Goal: Task Accomplishment & Management: Use online tool/utility

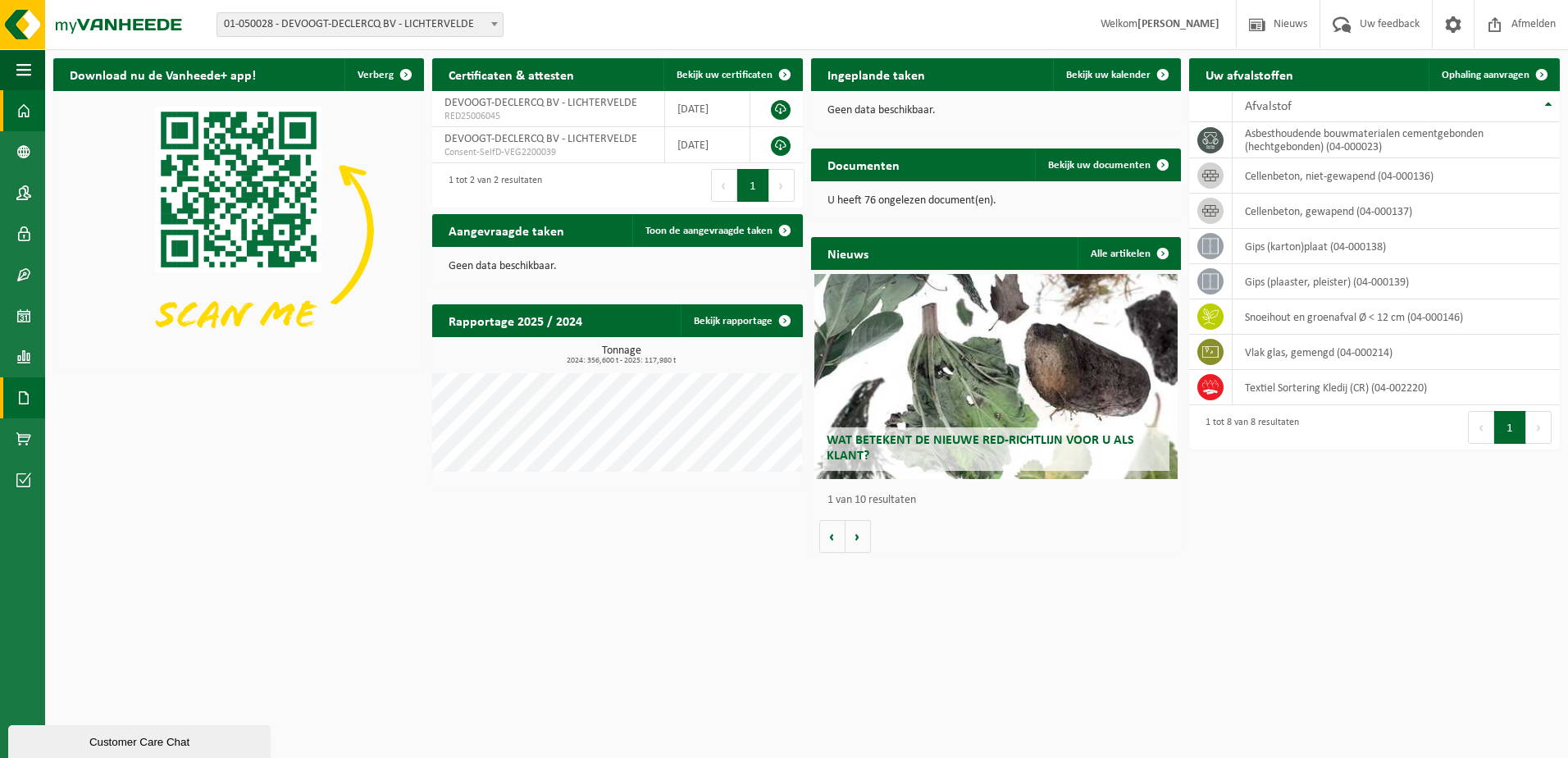
click at [23, 395] on span at bounding box center [23, 397] width 15 height 41
click at [137, 430] on span "Documenten" at bounding box center [126, 433] width 61 height 31
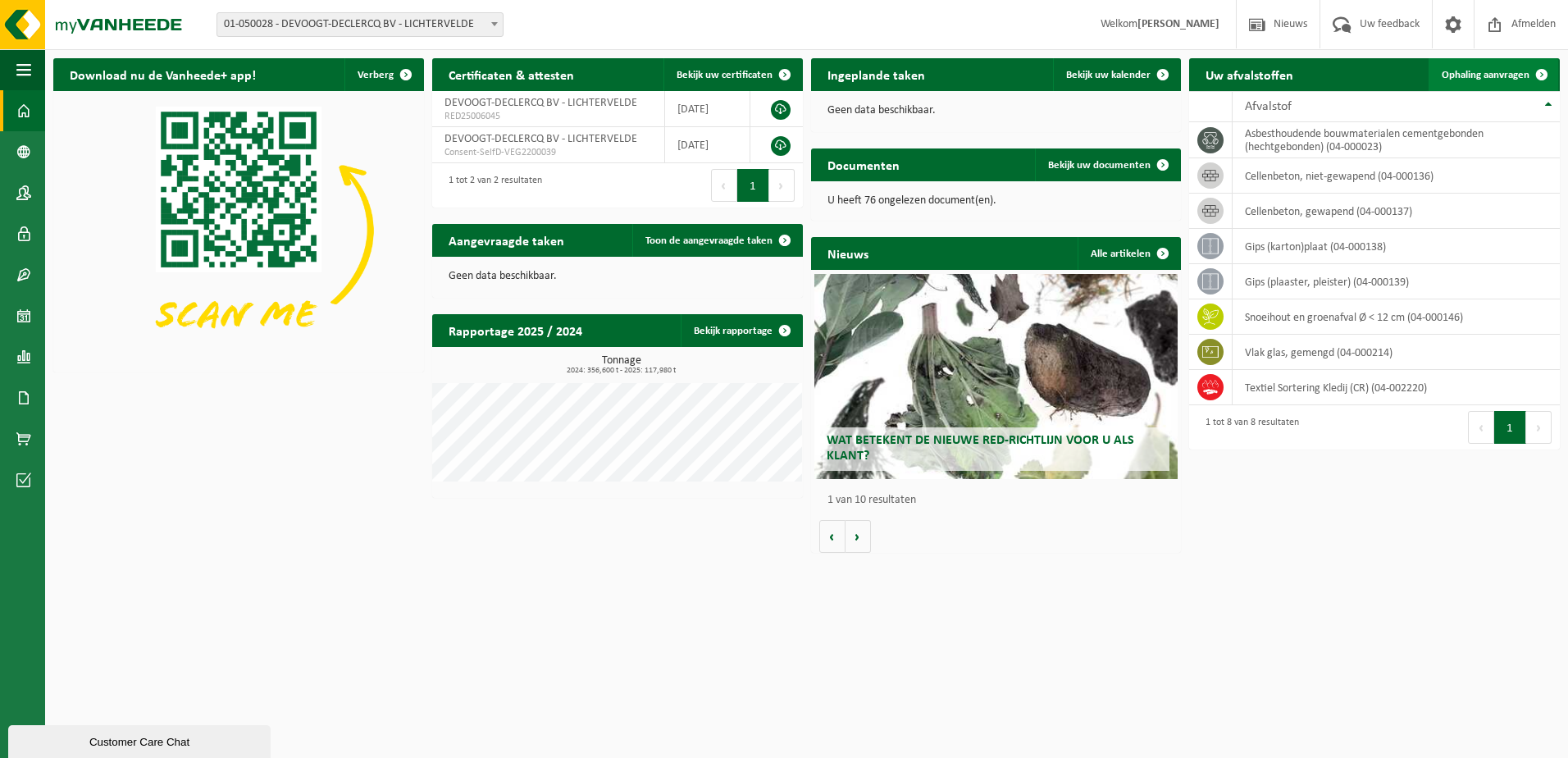
click at [1487, 76] on span "Ophaling aanvragen" at bounding box center [1485, 75] width 88 height 10
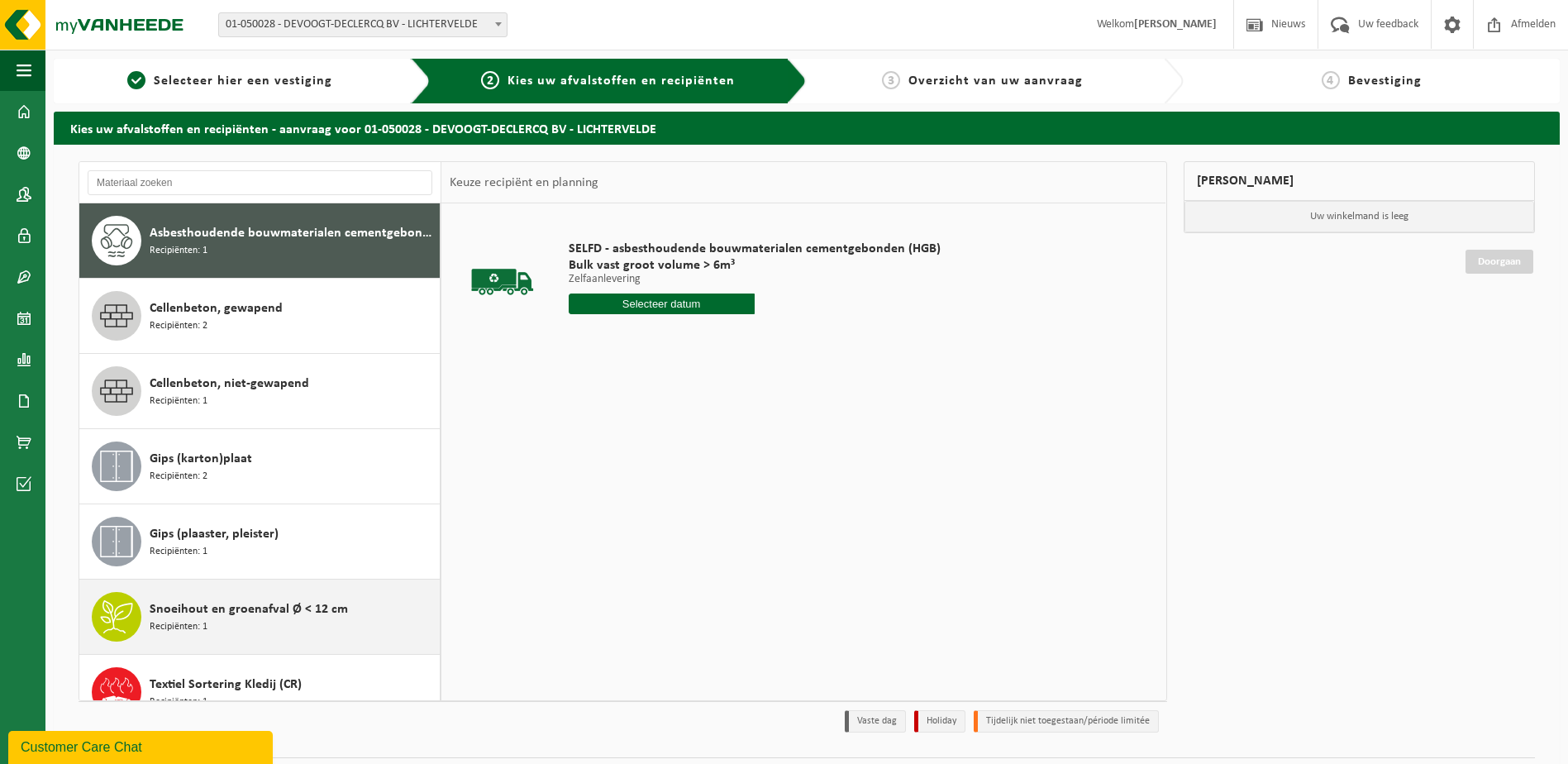
click at [221, 615] on span "Snoeihout en groenafval Ø < 12 cm" at bounding box center [248, 609] width 198 height 20
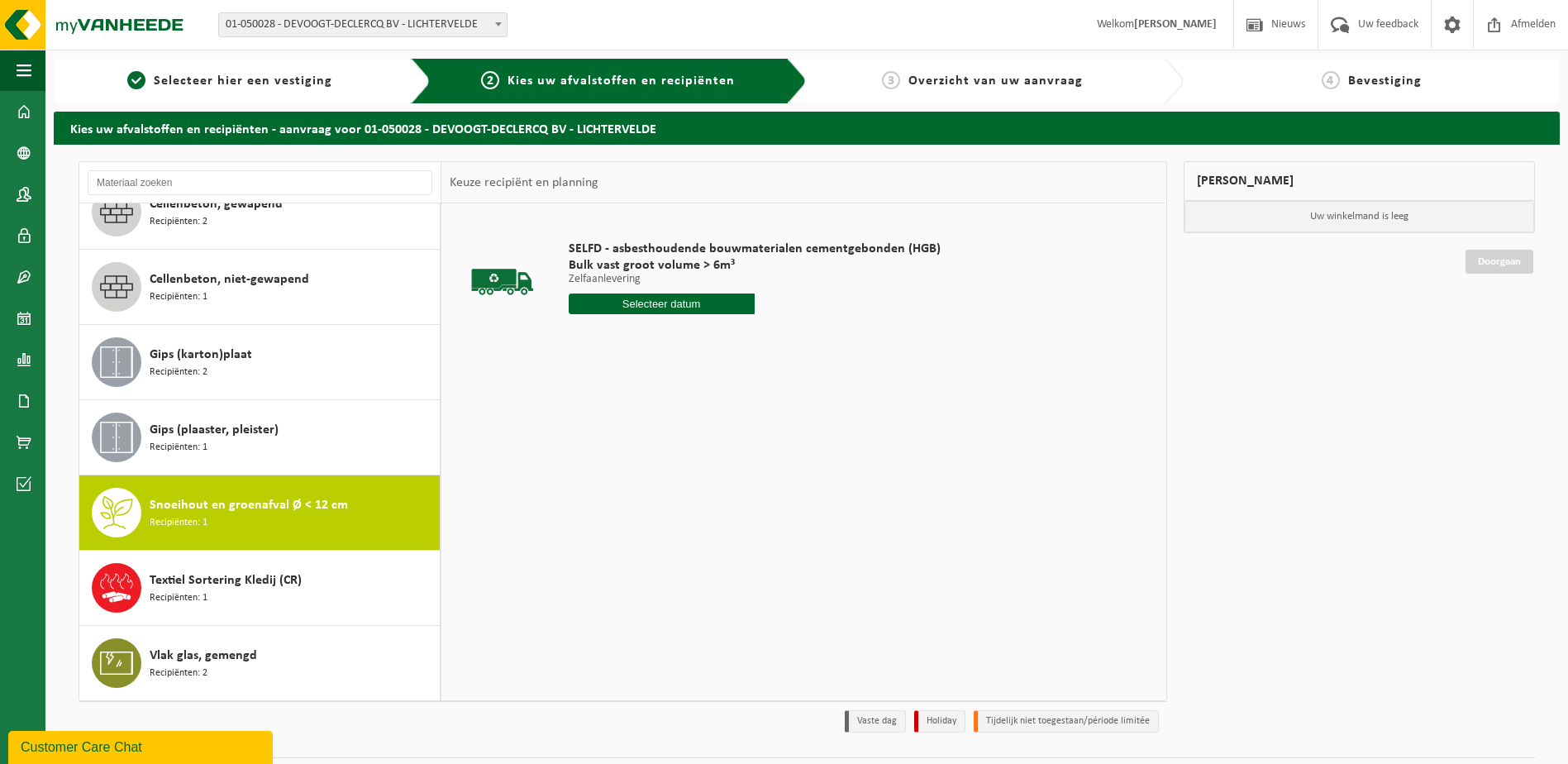
scroll to position [104, 0]
click at [318, 500] on span "Snoeihout en groenafval Ø < 12 cm" at bounding box center [248, 505] width 198 height 20
click at [614, 309] on input "text" at bounding box center [611, 304] width 84 height 21
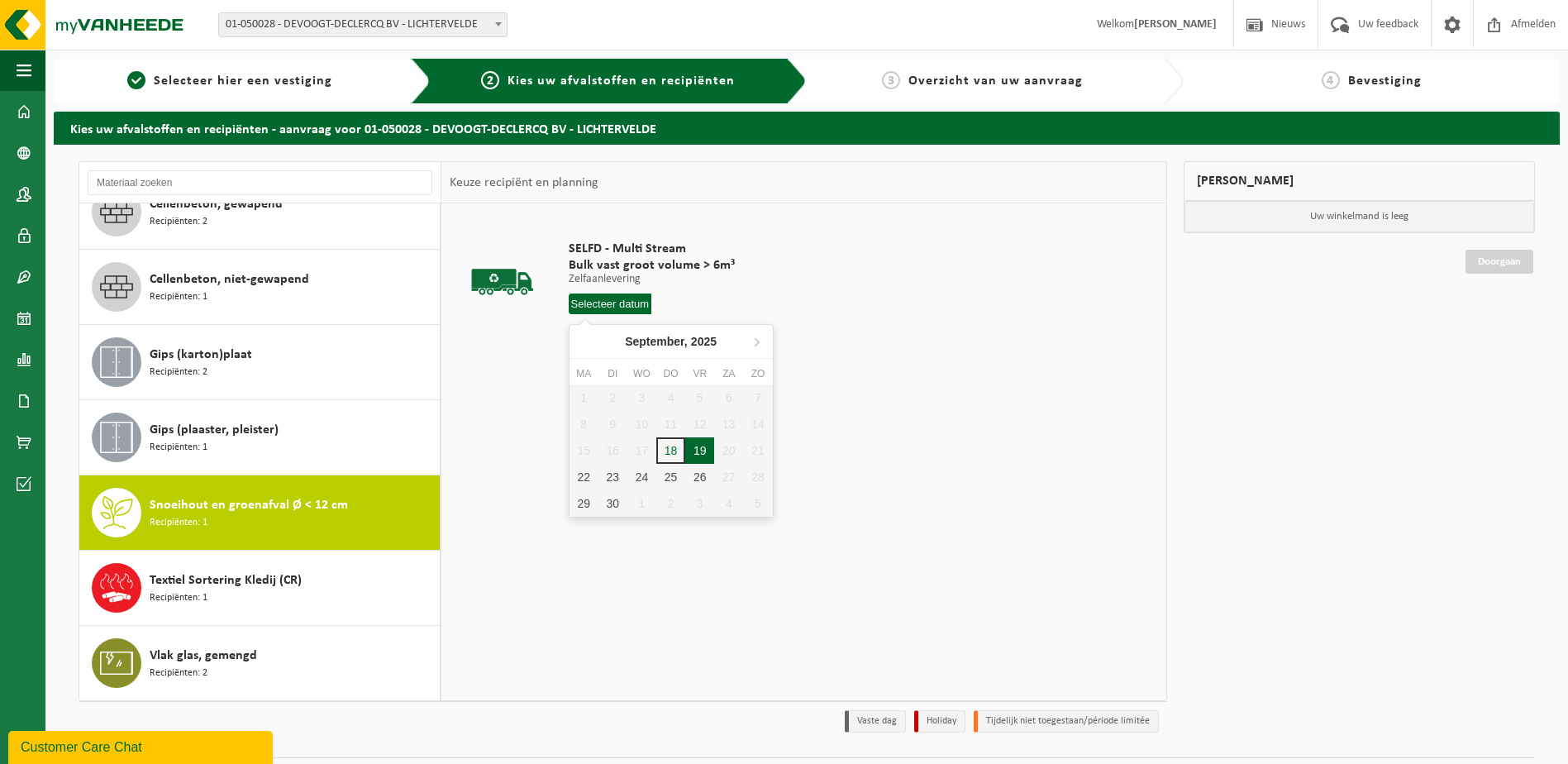
click at [705, 449] on div "19" at bounding box center [699, 450] width 29 height 26
type input "Van 2025-09-19"
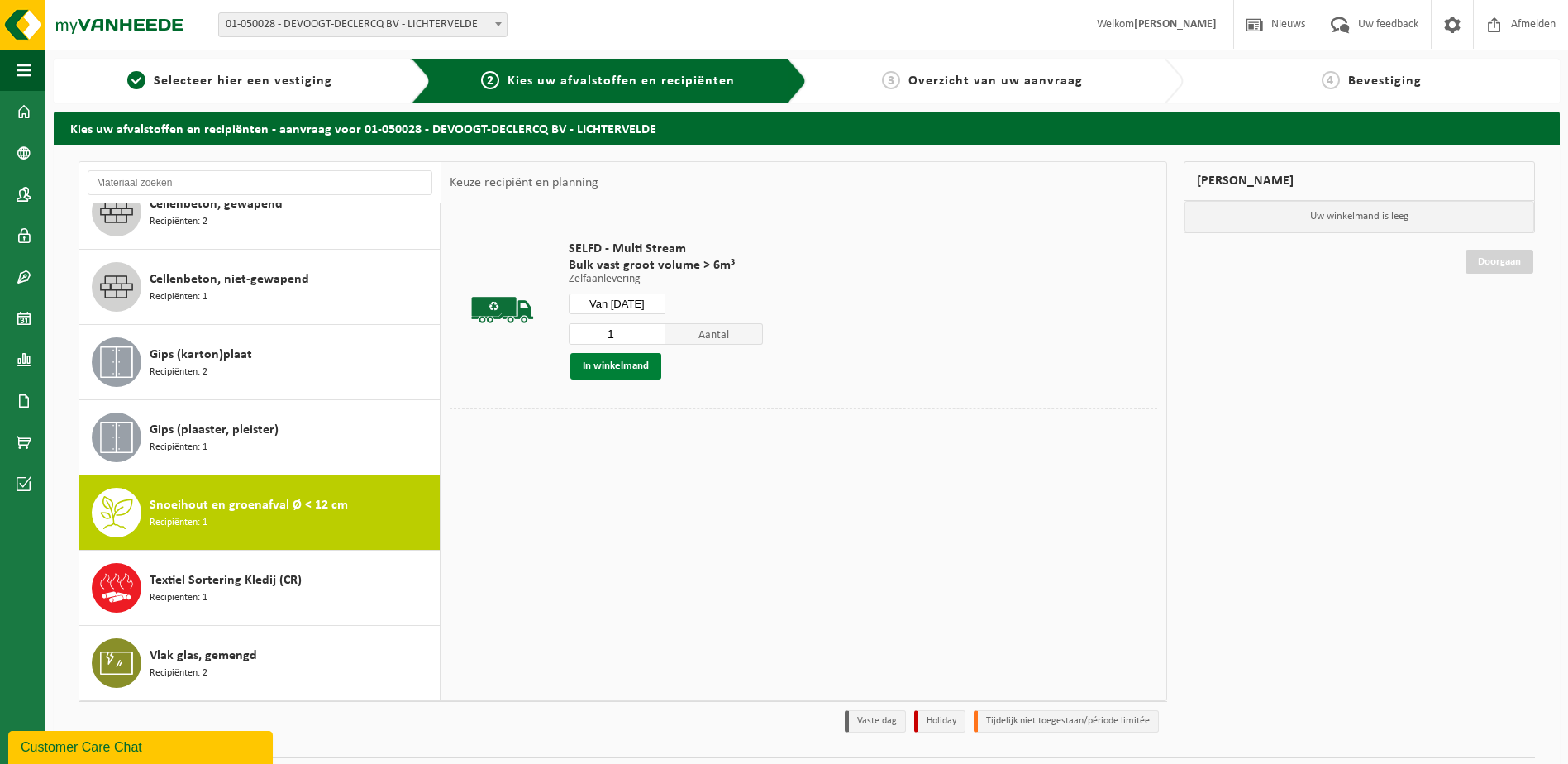
click at [620, 374] on button "In winkelmand" at bounding box center [616, 366] width 91 height 26
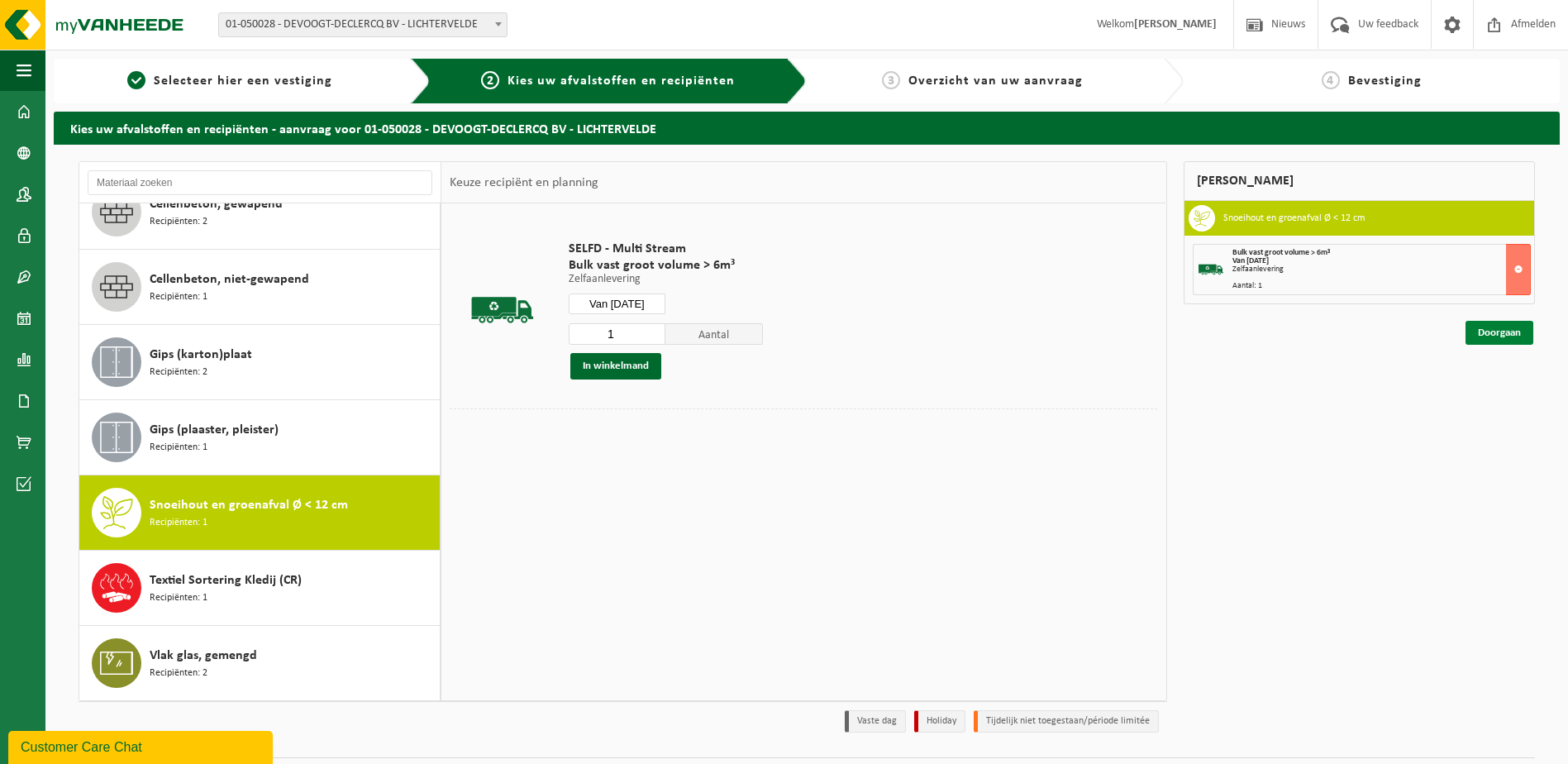
click at [1513, 337] on link "Doorgaan" at bounding box center [1500, 332] width 68 height 24
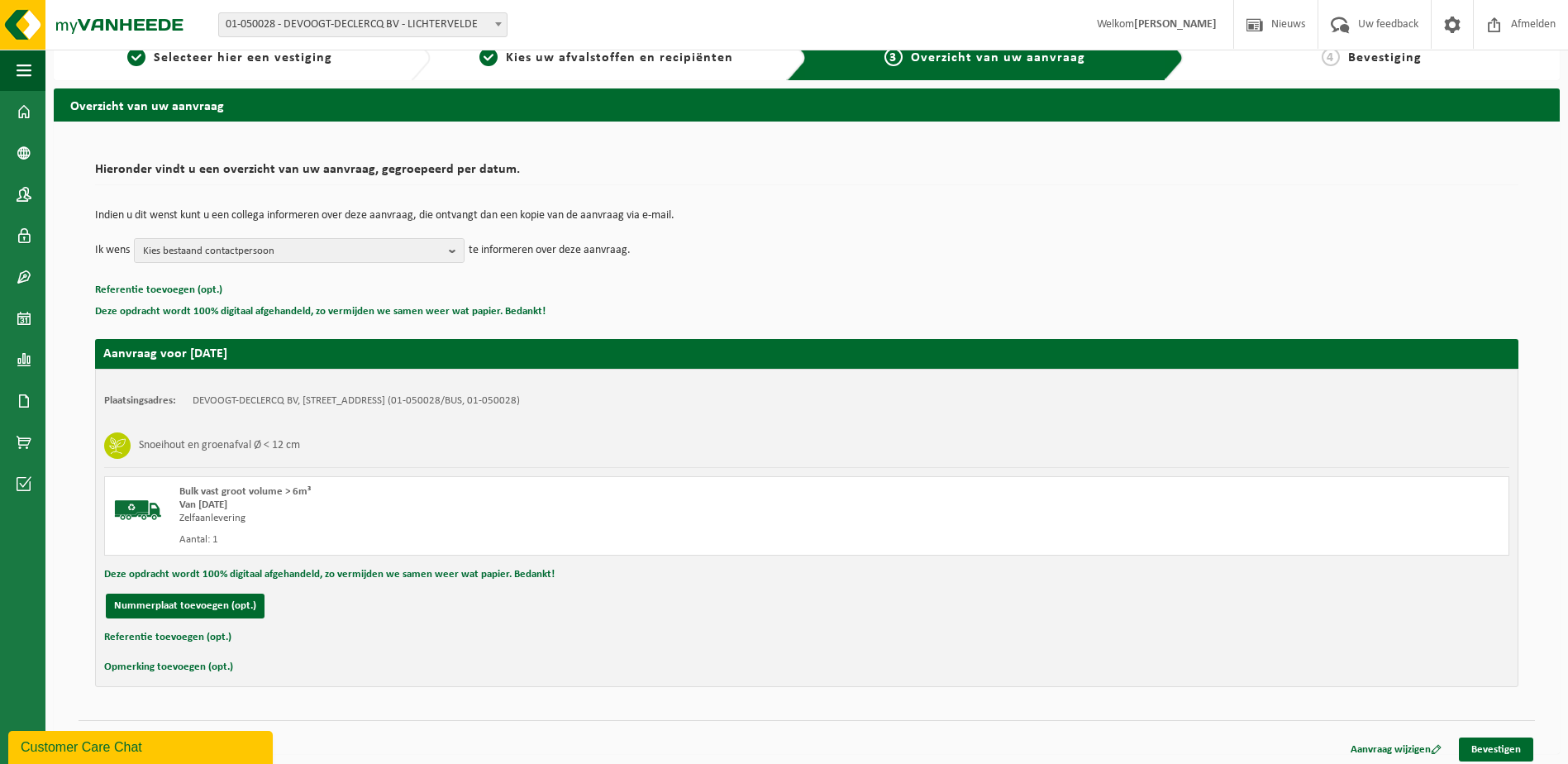
scroll to position [30, 0]
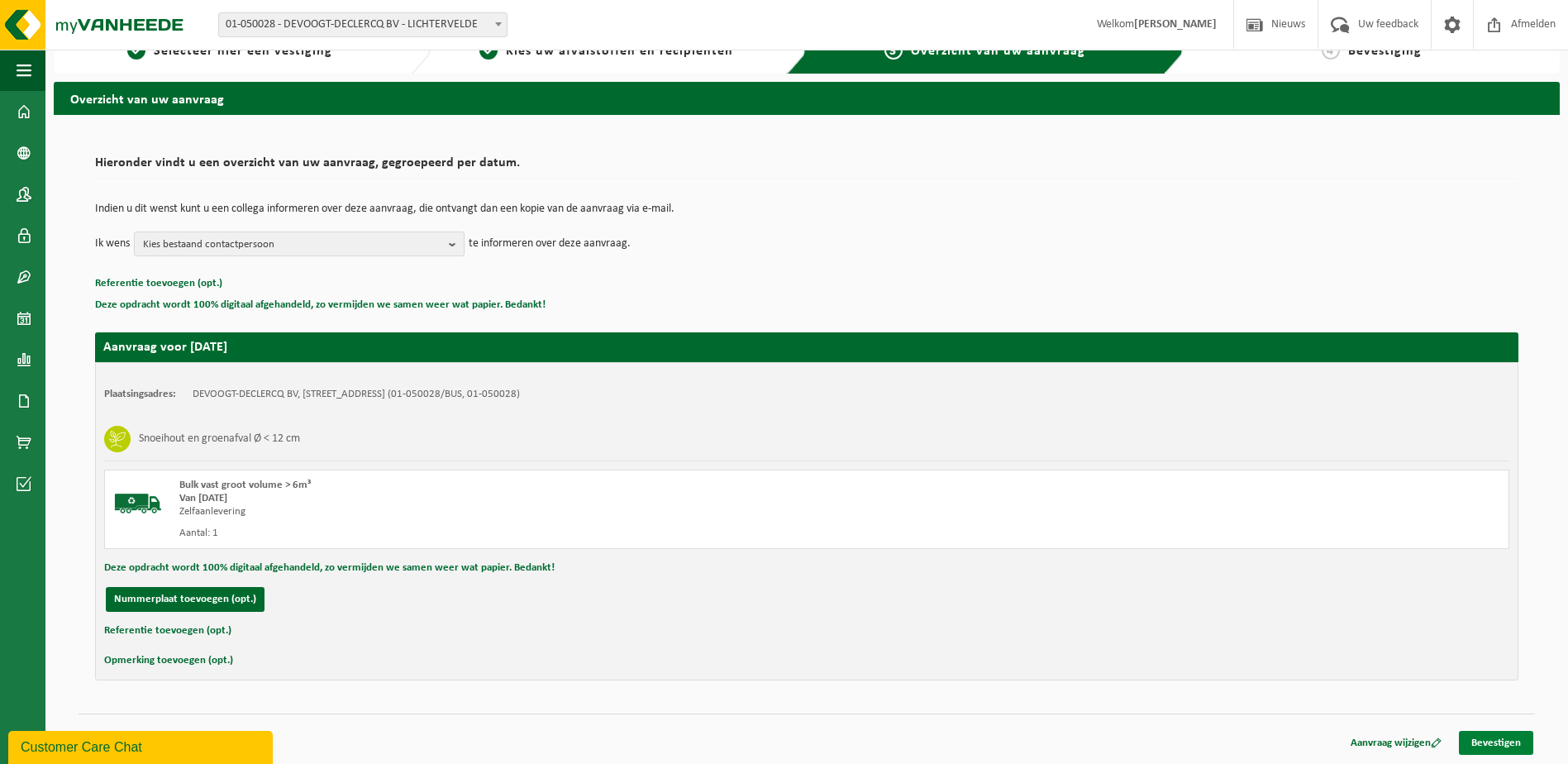
click at [1499, 747] on link "Bevestigen" at bounding box center [1495, 742] width 74 height 24
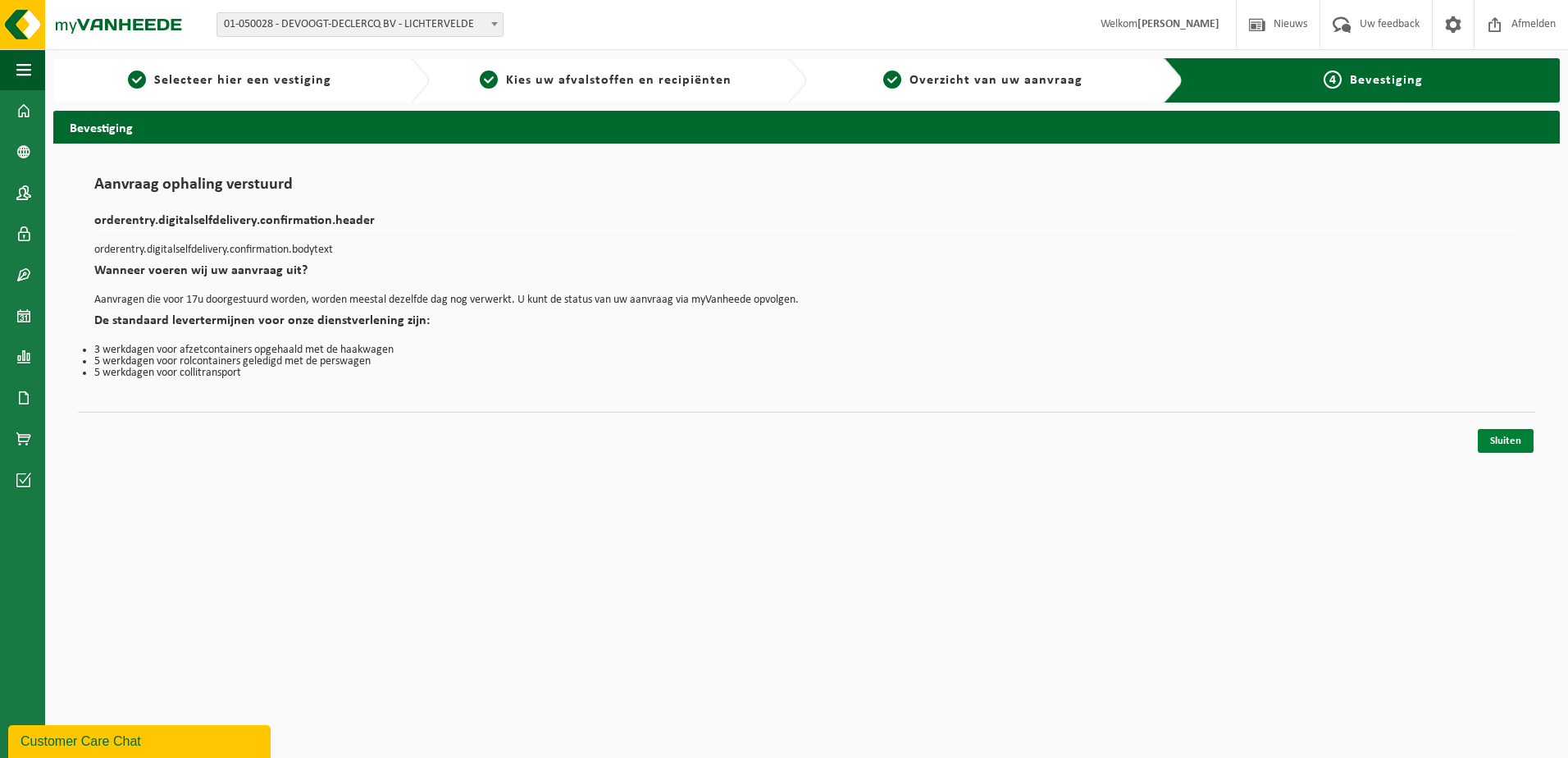
click at [1503, 440] on link "Sluiten" at bounding box center [1505, 441] width 55 height 23
